Goal: Check status: Check status

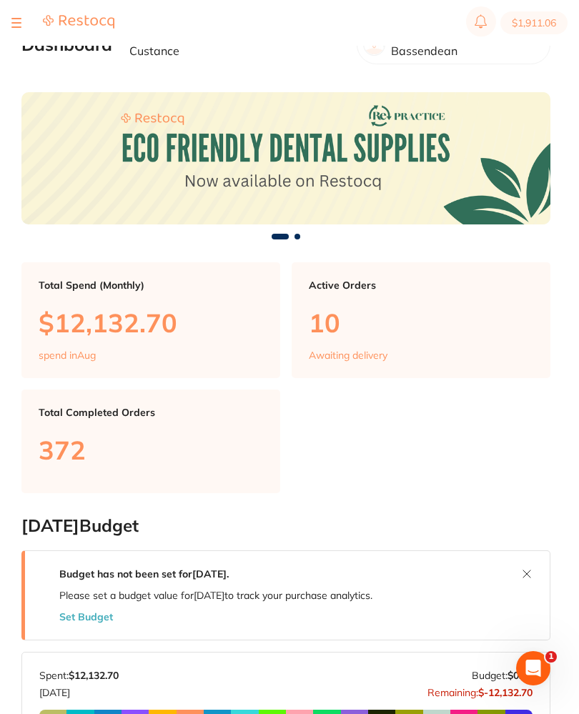
click at [21, 21] on div at bounding box center [16, 22] width 10 height 17
click at [27, 26] on div at bounding box center [62, 22] width 103 height 17
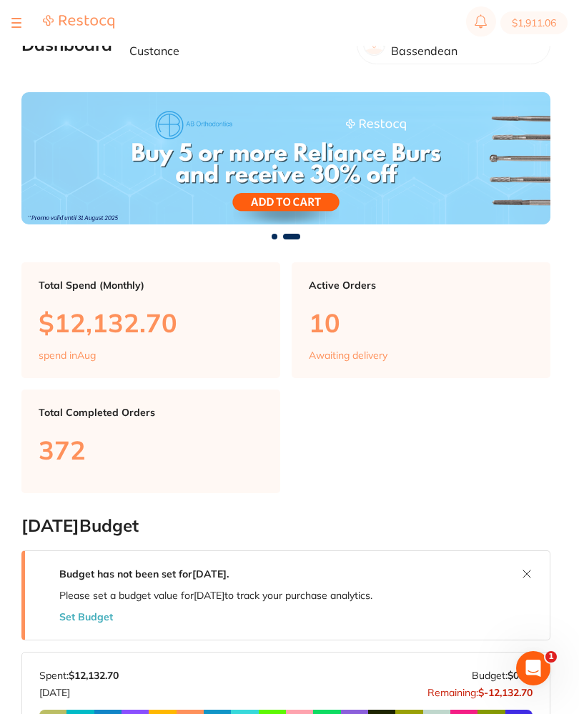
click at [21, 19] on div at bounding box center [16, 22] width 10 height 17
click at [20, 23] on button at bounding box center [16, 22] width 10 height 1
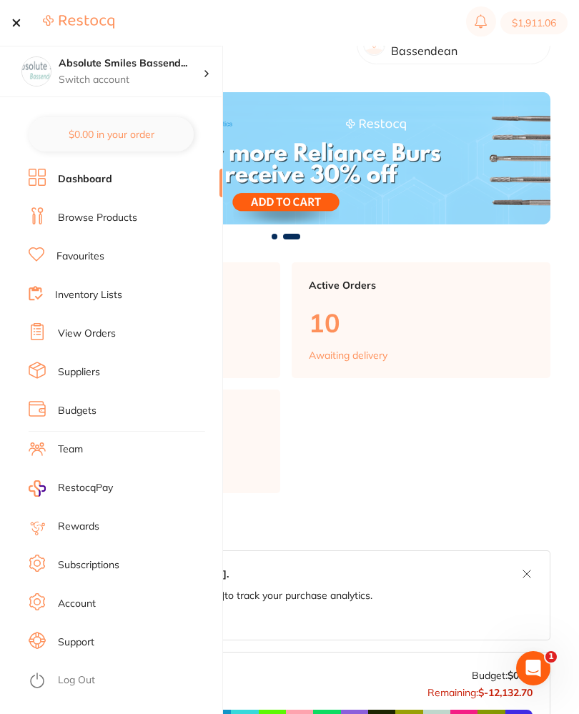
click at [100, 331] on link "View Orders" at bounding box center [87, 334] width 58 height 14
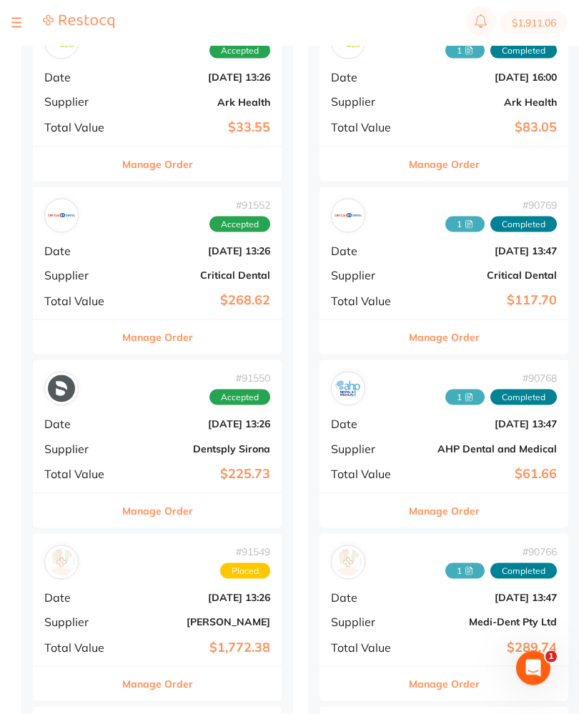
scroll to position [708, 0]
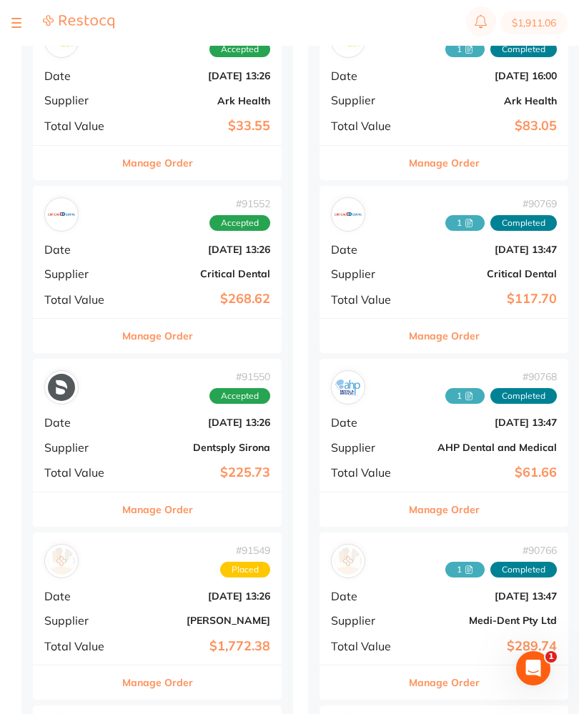
click at [147, 417] on b "[DATE] 13:26" at bounding box center [198, 422] width 143 height 11
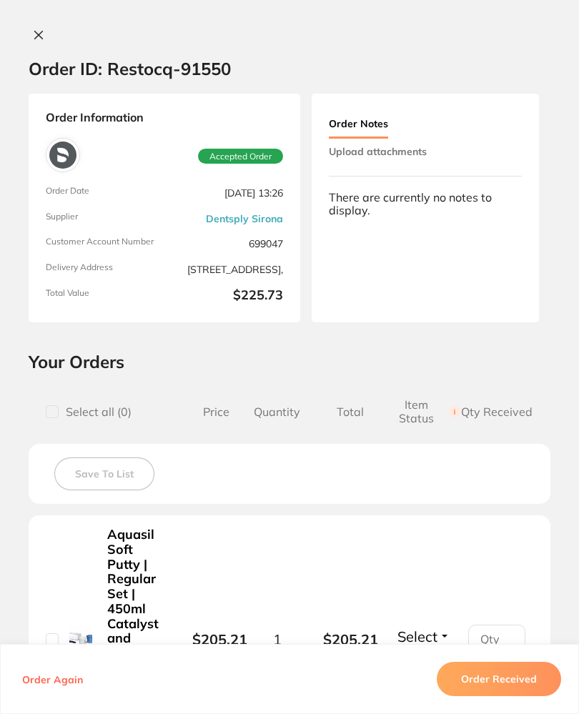
click at [425, 149] on button "Upload attachments" at bounding box center [378, 152] width 98 height 26
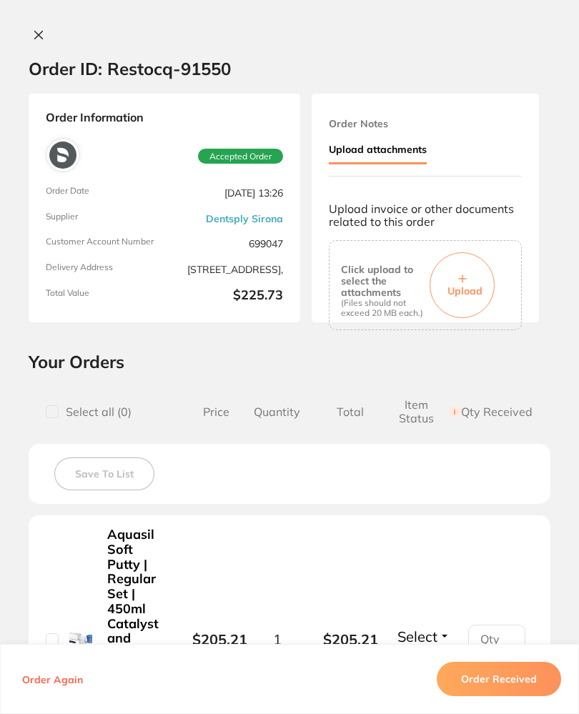
click at [476, 265] on button "Upload" at bounding box center [462, 285] width 65 height 66
click at [526, 696] on button "Order Received" at bounding box center [499, 679] width 124 height 34
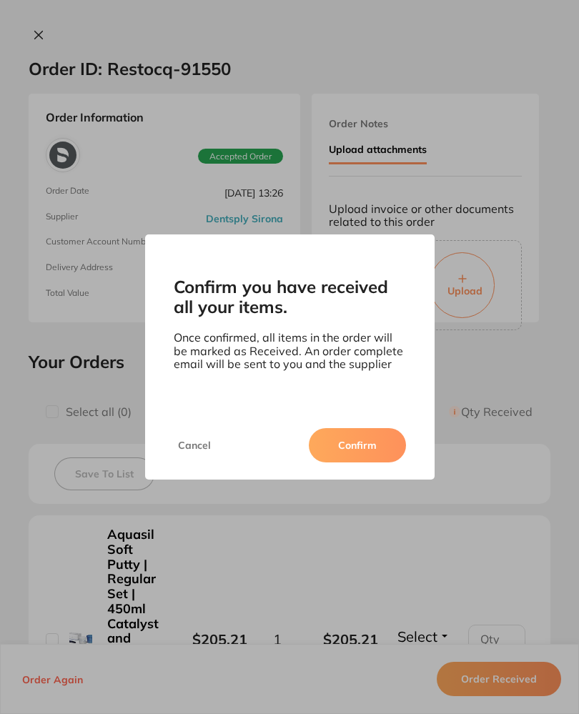
click at [367, 449] on button "Confirm" at bounding box center [357, 445] width 97 height 34
